Goal: Information Seeking & Learning: Learn about a topic

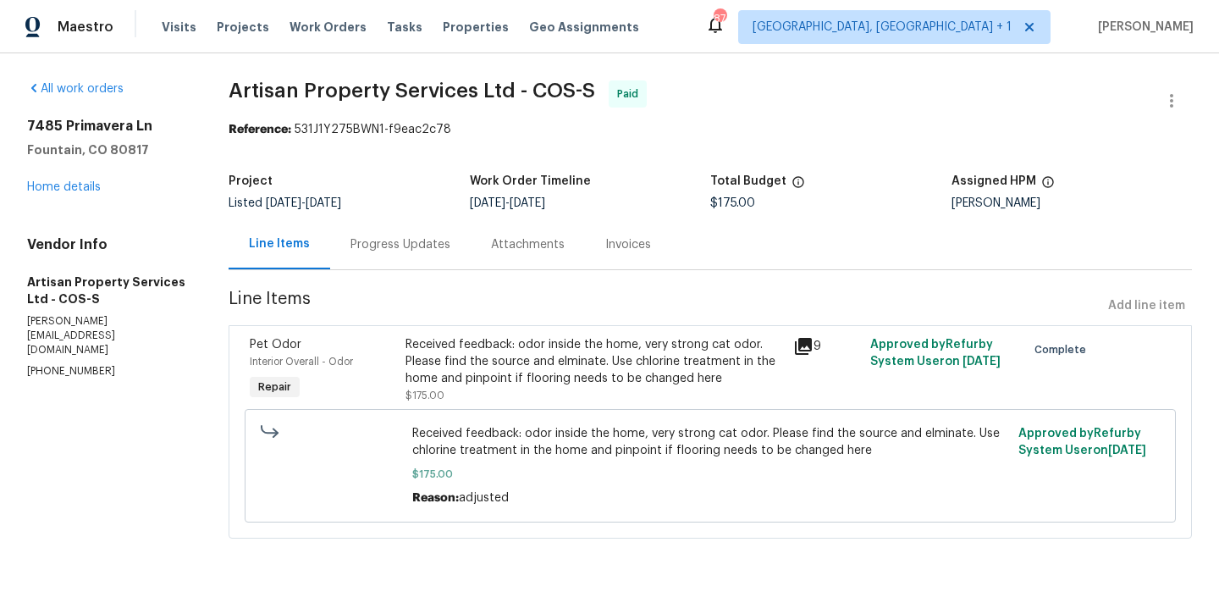
click at [581, 369] on div "Received feedback: odor inside the home, very strong cat odor. Please find the …" at bounding box center [593, 361] width 377 height 51
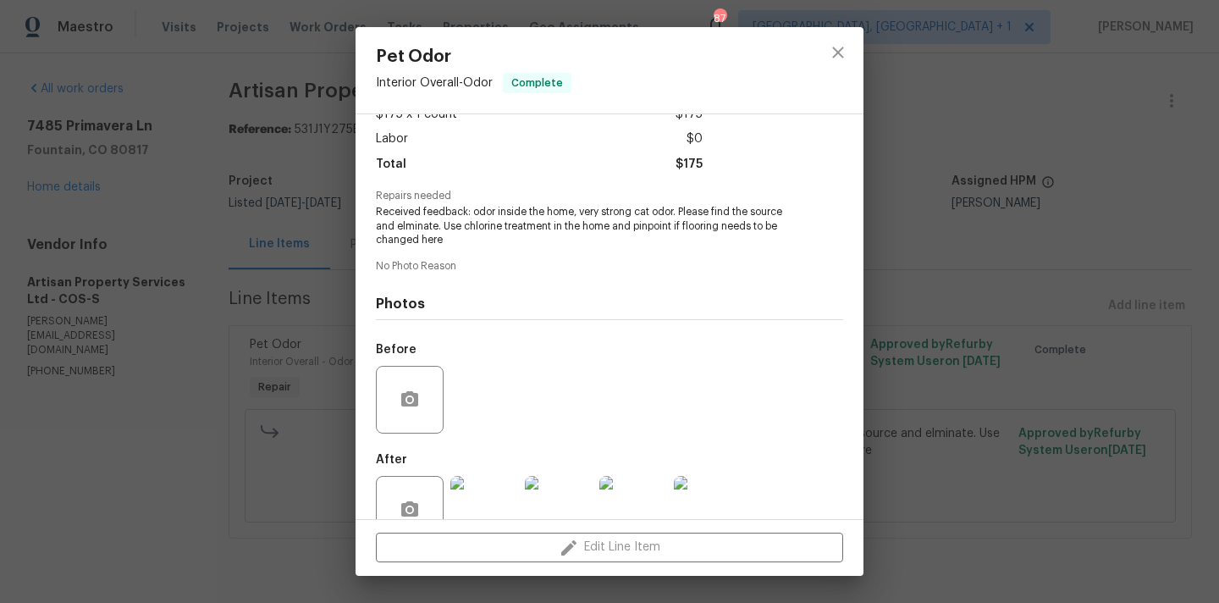
scroll to position [148, 0]
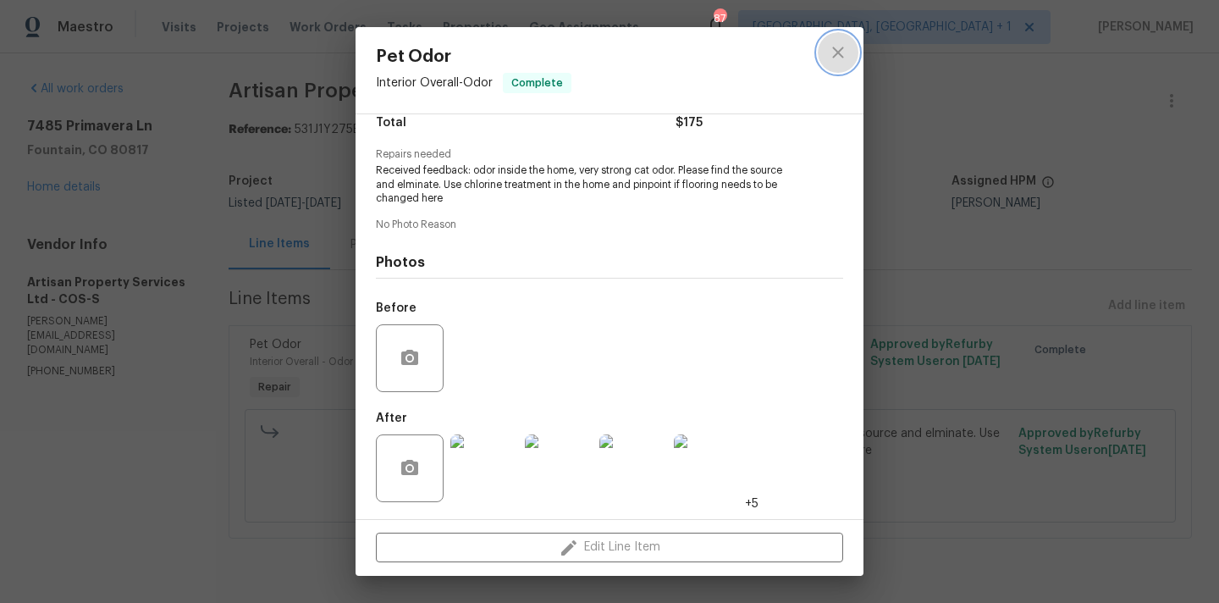
click at [845, 51] on icon "close" at bounding box center [838, 52] width 20 height 20
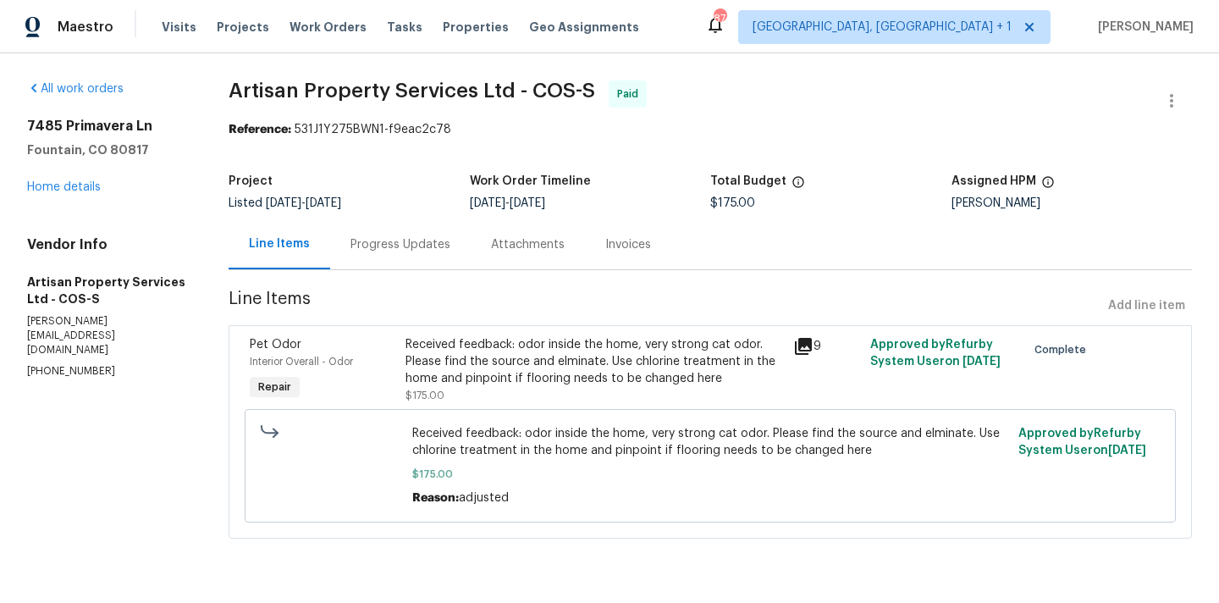
click at [639, 383] on div "Received feedback: odor inside the home, very strong cat odor. Please find the …" at bounding box center [593, 361] width 377 height 51
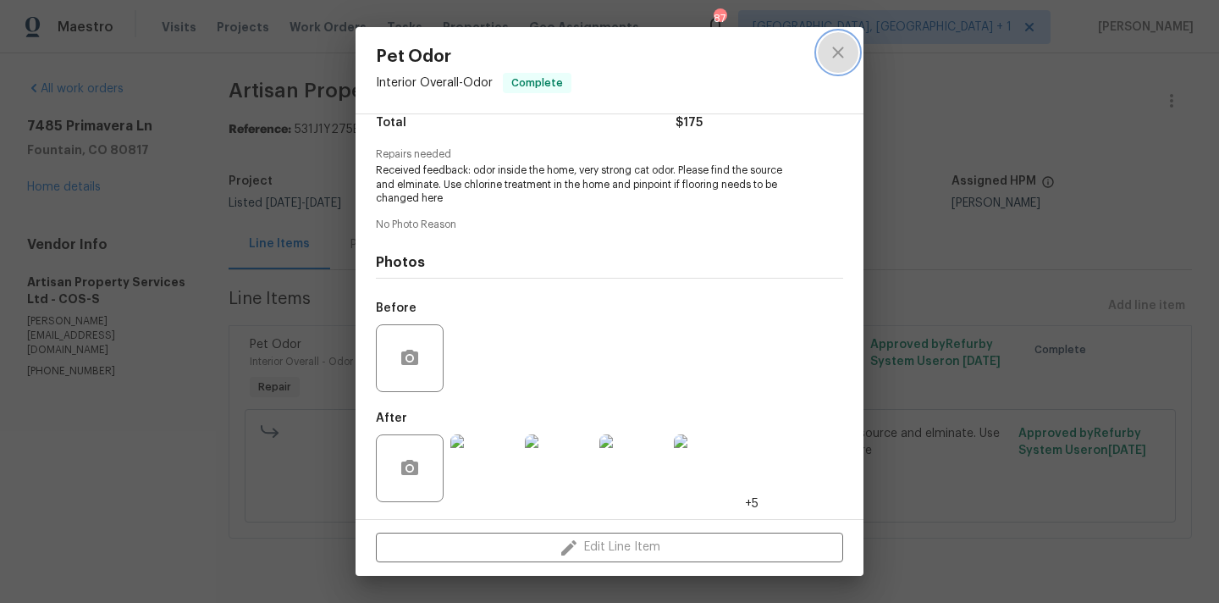
click at [839, 55] on icon "close" at bounding box center [838, 52] width 20 height 20
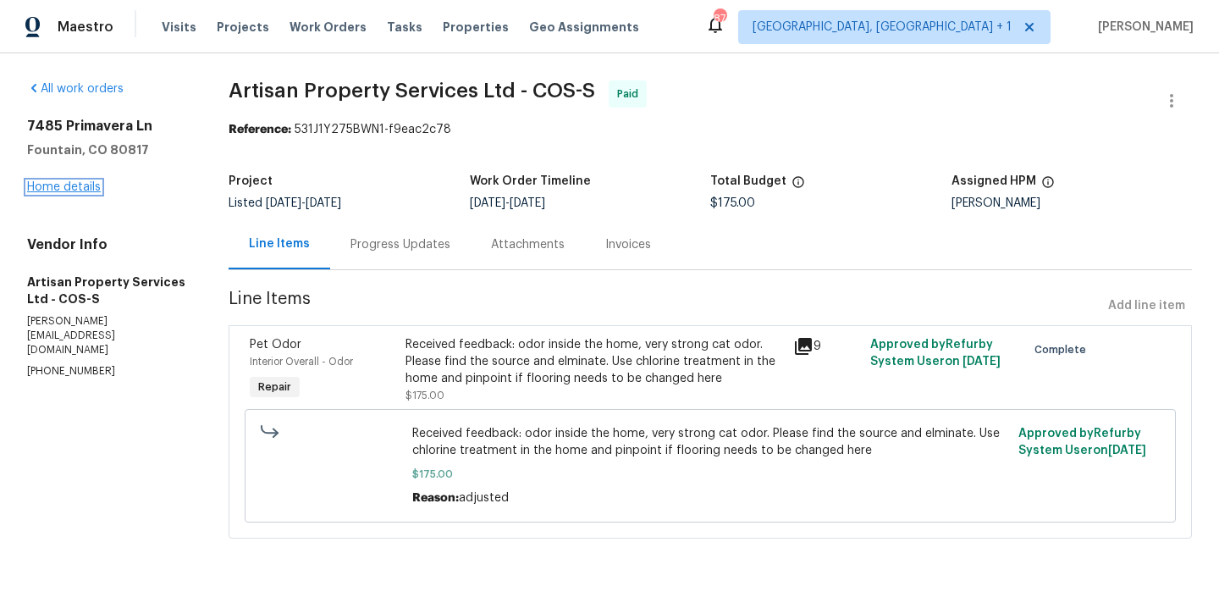
click at [80, 184] on link "Home details" at bounding box center [64, 187] width 74 height 12
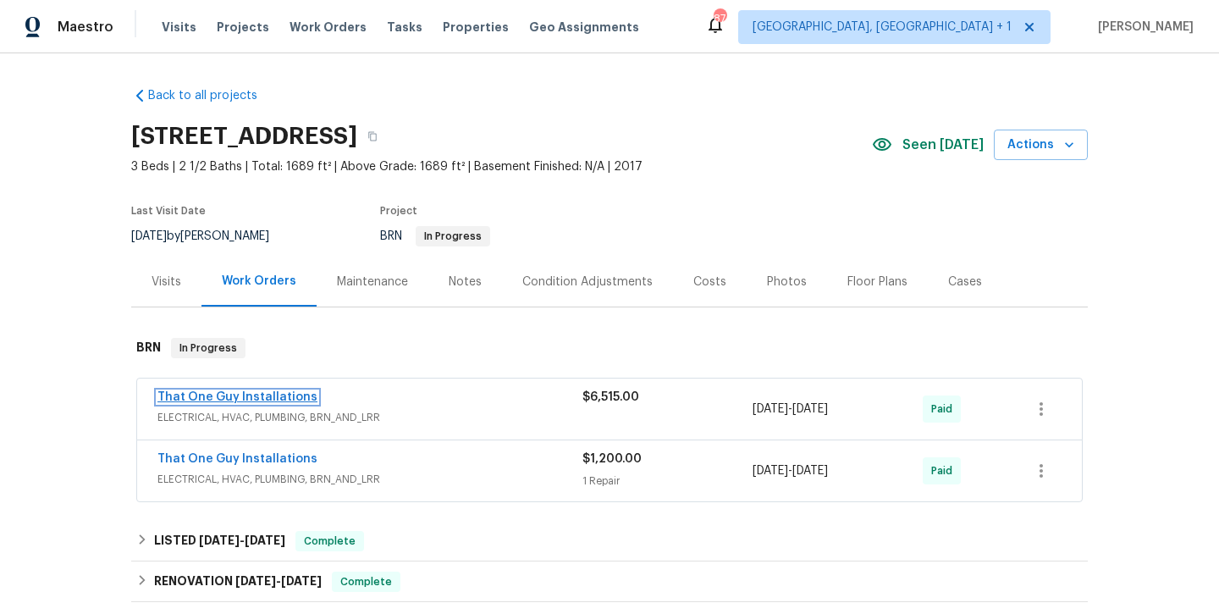
click at [274, 394] on link "That One Guy Installations" at bounding box center [237, 397] width 160 height 12
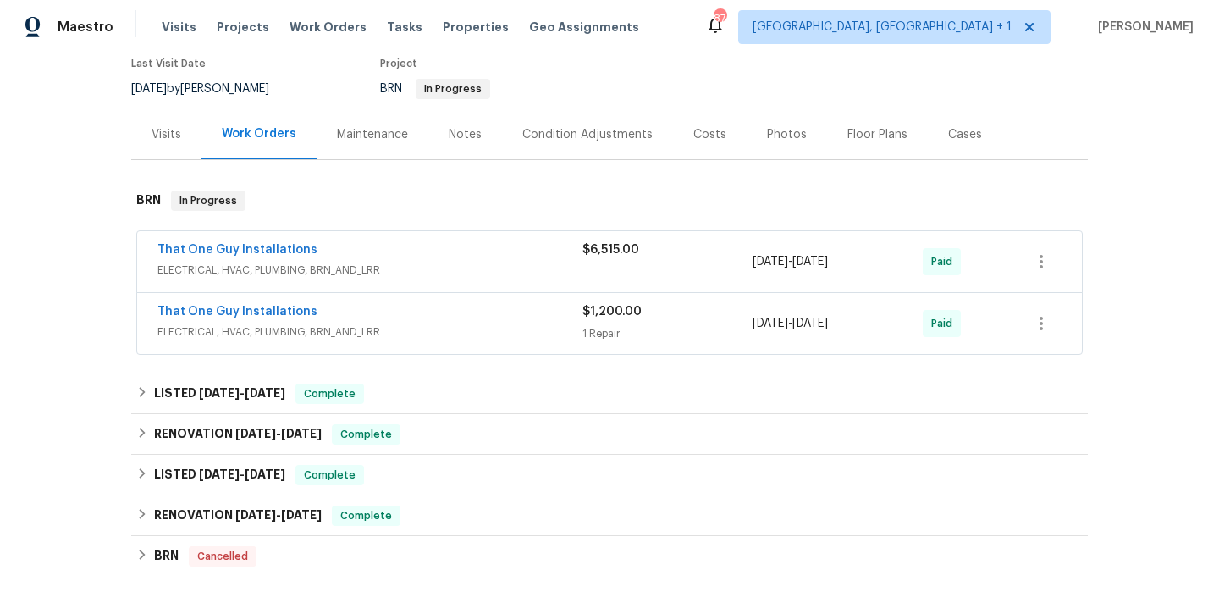
scroll to position [142, 0]
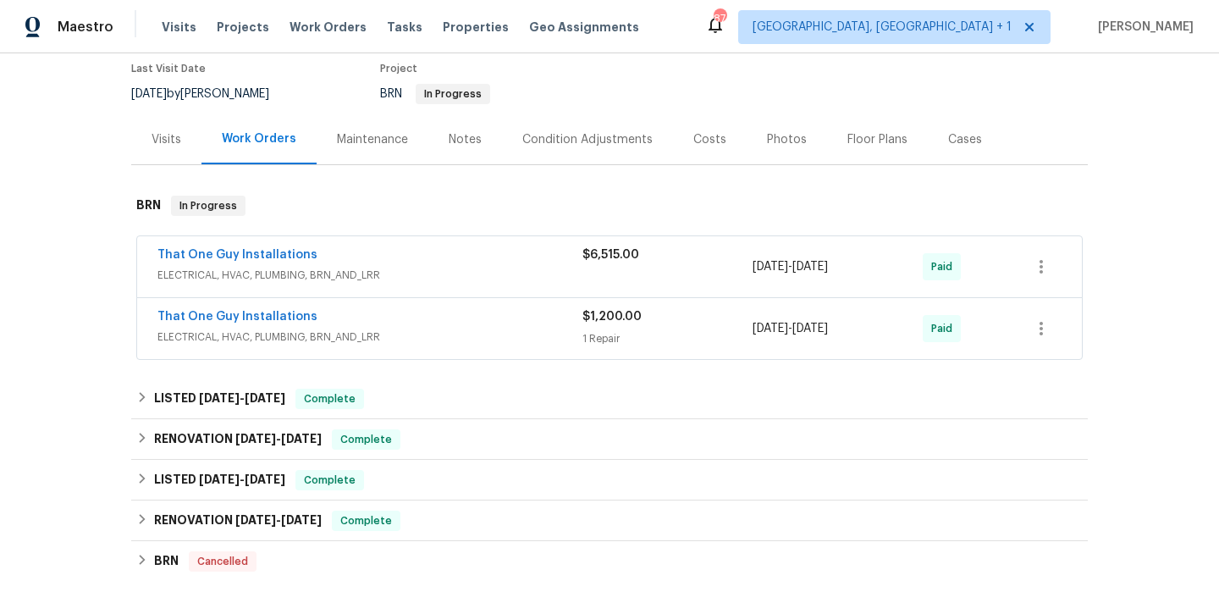
click at [416, 273] on span "ELECTRICAL, HVAC, PLUMBING, BRN_AND_LRR" at bounding box center [369, 275] width 425 height 17
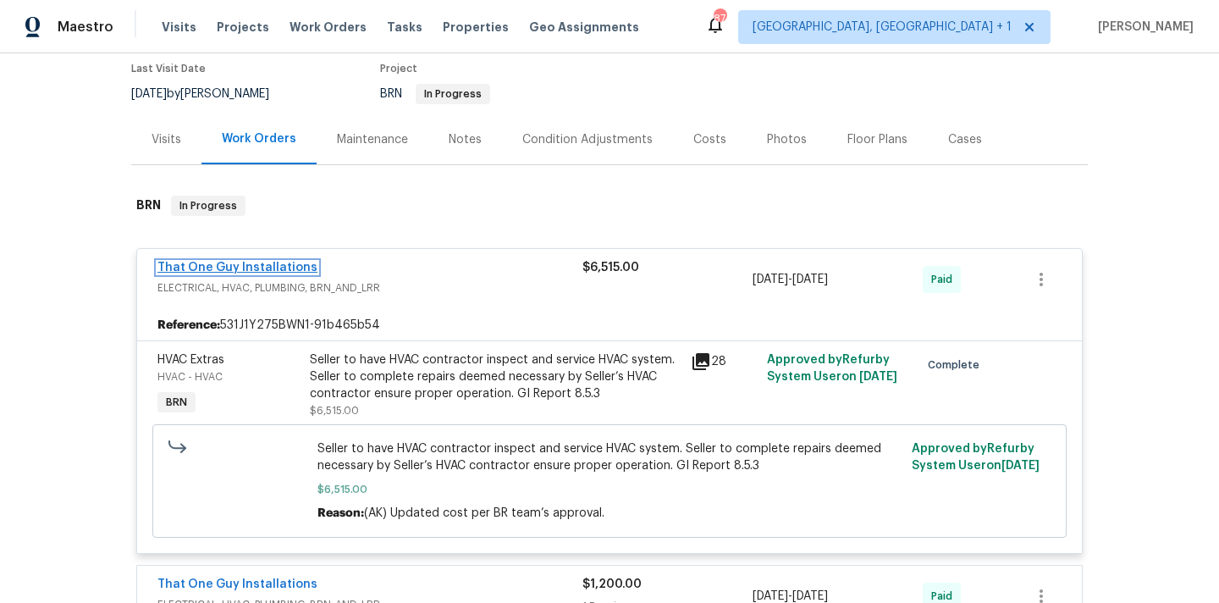
click at [260, 272] on link "That One Guy Installations" at bounding box center [237, 268] width 160 height 12
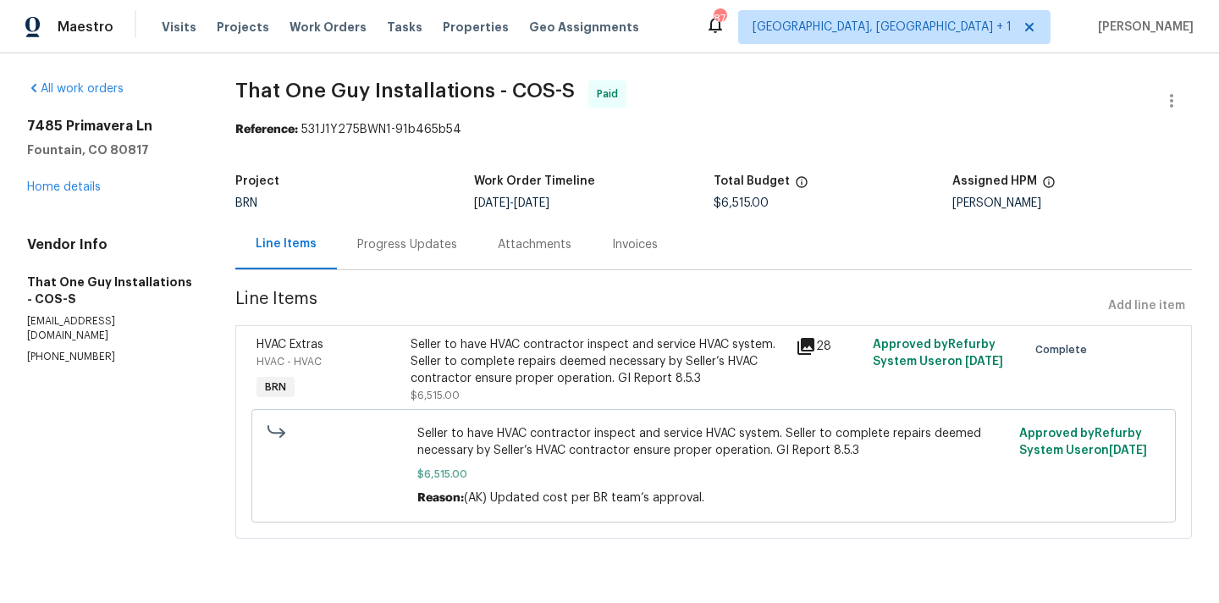
click at [639, 366] on div "Seller to have HVAC contractor inspect and service HVAC system. Seller to compl…" at bounding box center [597, 361] width 375 height 51
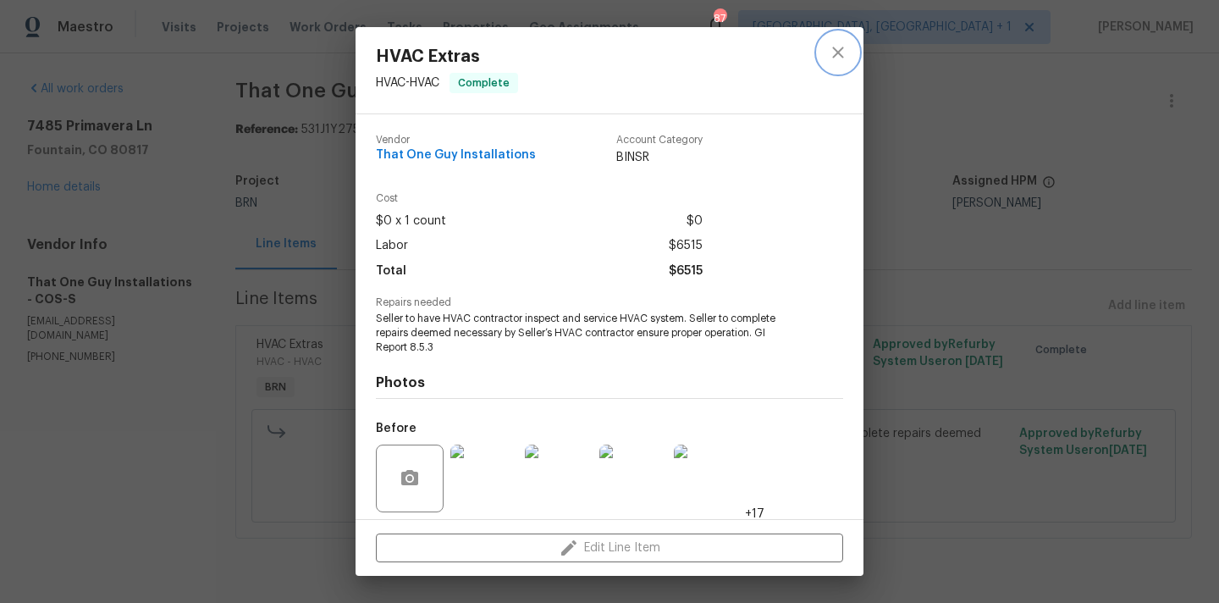
click at [840, 46] on icon "close" at bounding box center [838, 52] width 20 height 20
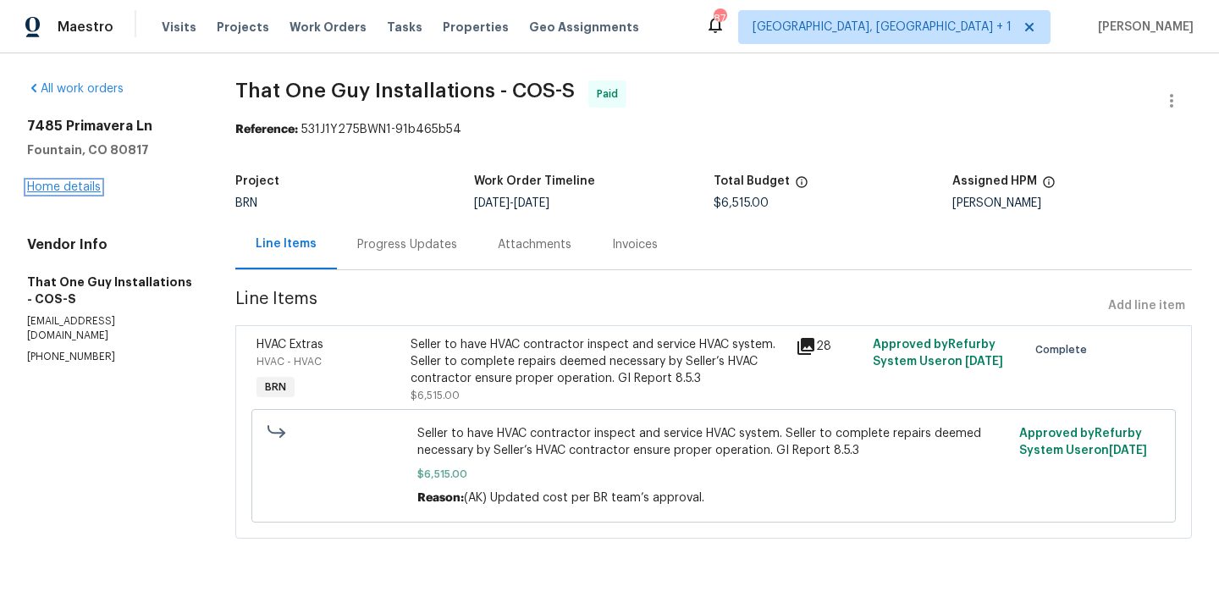
click at [48, 183] on link "Home details" at bounding box center [64, 187] width 74 height 12
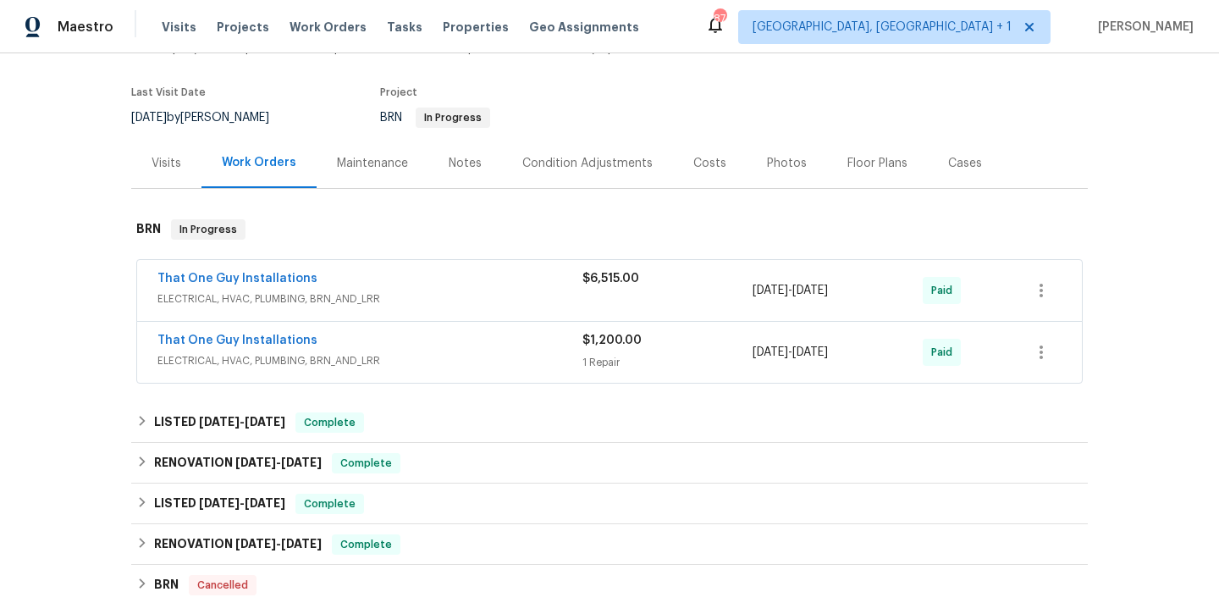
scroll to position [122, 0]
